Goal: Task Accomplishment & Management: Use online tool/utility

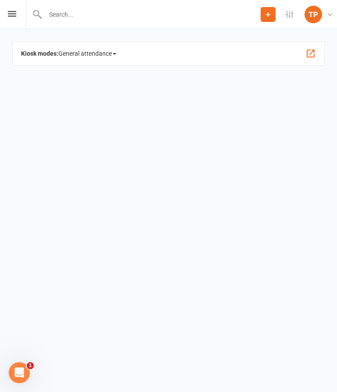
click at [12, 6] on div "Prospect Member Non-attending contact Class / event Appointment Grading event T…" at bounding box center [168, 14] width 337 height 29
click at [16, 11] on icon at bounding box center [12, 14] width 8 height 6
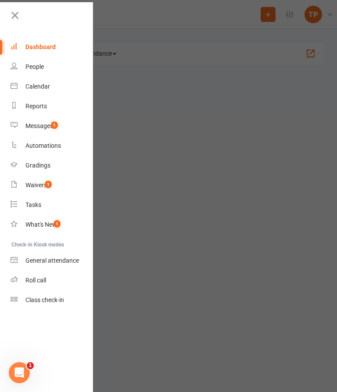
click at [43, 85] on div "Calendar" at bounding box center [37, 86] width 25 height 7
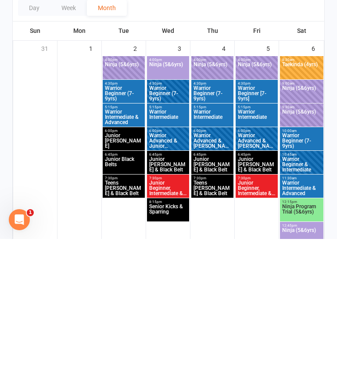
scroll to position [245, 0]
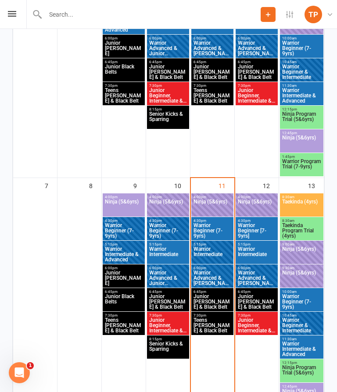
click at [208, 203] on span "Ninja (5&6yrs)" at bounding box center [212, 207] width 39 height 16
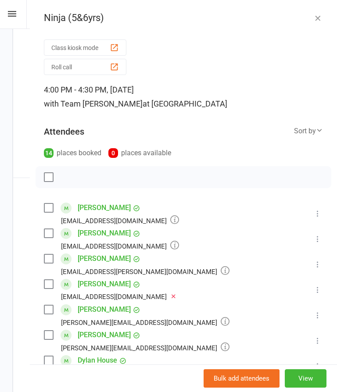
click at [117, 64] on div "button" at bounding box center [114, 66] width 9 height 9
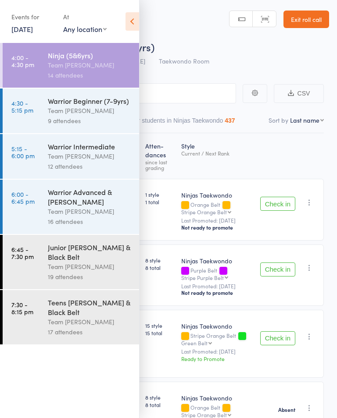
click at [307, 124] on select "First name Last name Birthday [DATE]? Behind on payments? Check in time Next pa…" at bounding box center [307, 120] width 34 height 9
select select "10"
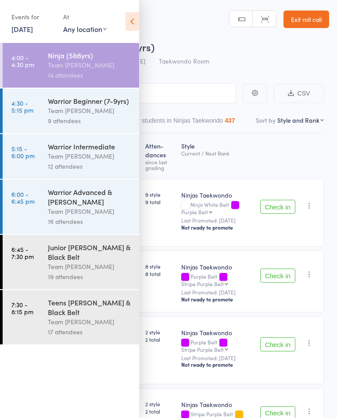
click at [110, 73] on div "14 attendees" at bounding box center [90, 75] width 84 height 10
click at [129, 16] on icon at bounding box center [132, 21] width 14 height 18
